Goal: Go to known website: Access a specific website the user already knows

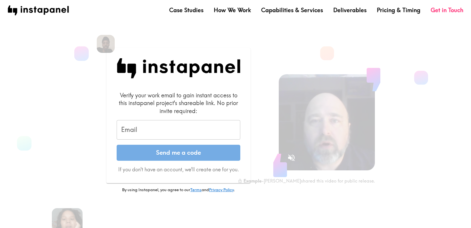
click at [143, 127] on input "Email" at bounding box center [179, 130] width 124 height 20
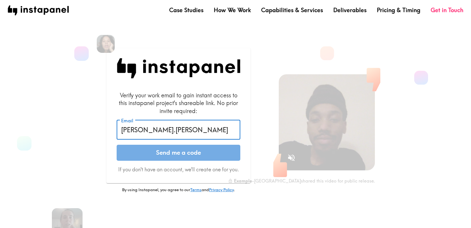
type input "[PERSON_NAME][EMAIL_ADDRESS][PERSON_NAME][DOMAIN_NAME]"
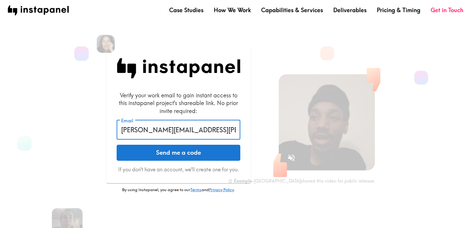
click at [156, 154] on button "Send me a code" at bounding box center [179, 153] width 124 height 16
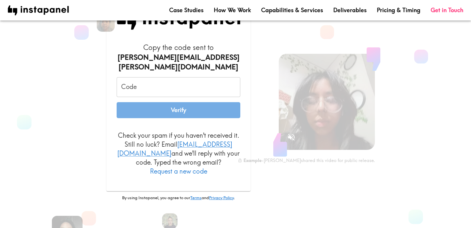
scroll to position [27, 0]
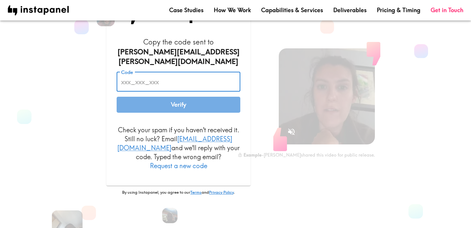
click at [131, 76] on input "Code" at bounding box center [179, 82] width 124 height 20
paste input "udT_HDQ_gfu"
type input "udT_HDQ_gfu"
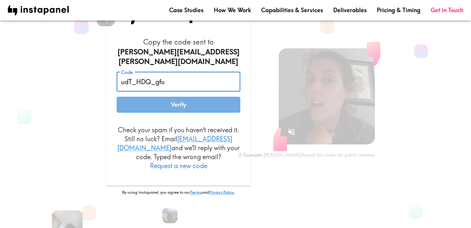
click at [157, 101] on button "Verify" at bounding box center [179, 105] width 124 height 16
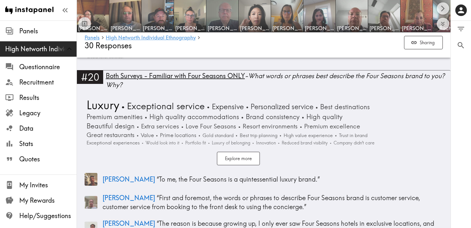
scroll to position [2181, 0]
